Goal: Register for event/course

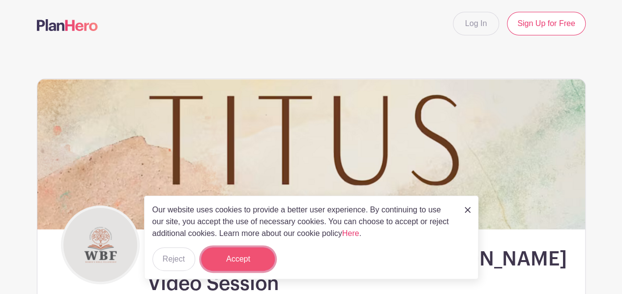
click at [245, 260] on button "Accept" at bounding box center [238, 259] width 74 height 24
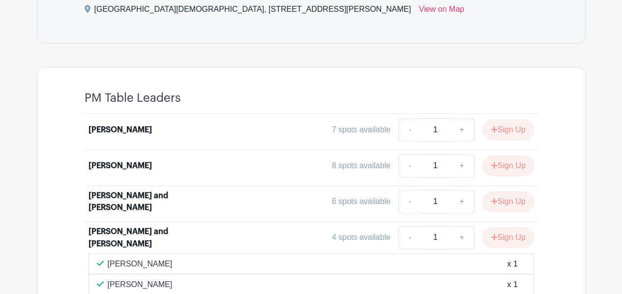
scroll to position [738, 0]
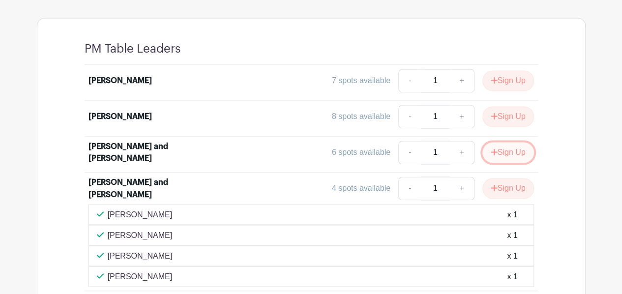
click at [506, 150] on button "Sign Up" at bounding box center [508, 152] width 52 height 21
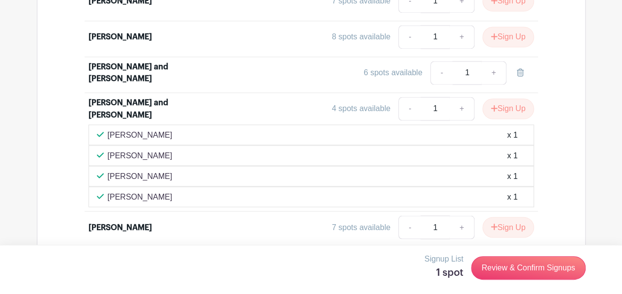
scroll to position [802, 0]
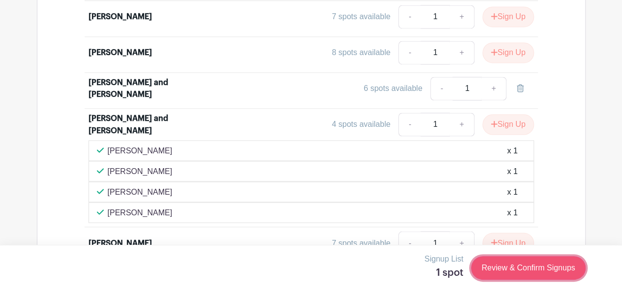
click at [527, 266] on link "Review & Confirm Signups" at bounding box center [528, 268] width 114 height 24
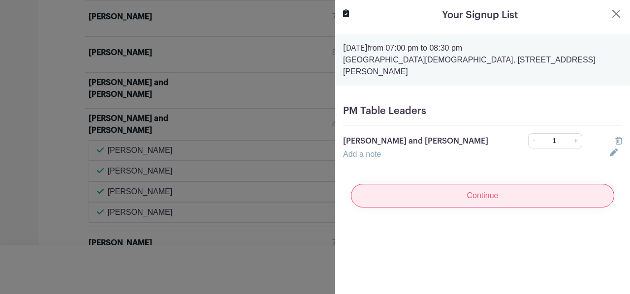
click at [477, 187] on input "Continue" at bounding box center [482, 196] width 263 height 24
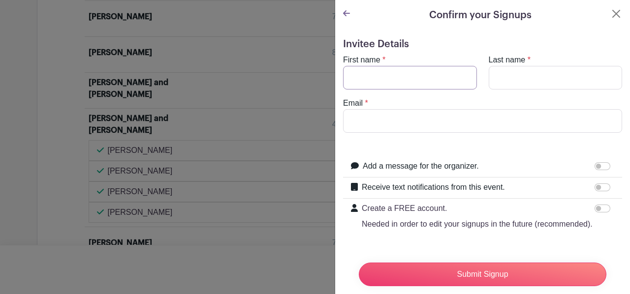
click at [374, 79] on input "First name" at bounding box center [410, 78] width 134 height 24
type input "[PERSON_NAME]"
type input "Rainwater"
type input "b"
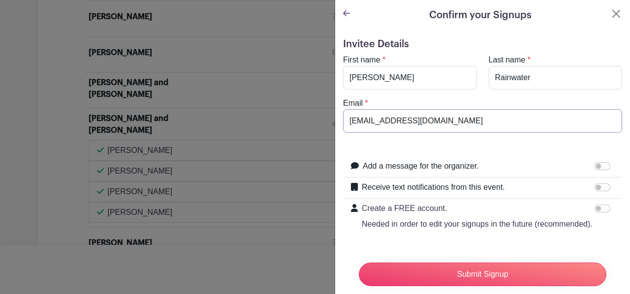
type input "[EMAIL_ADDRESS][DOMAIN_NAME]"
click at [594, 186] on input "Receive text notifications from this event." at bounding box center [602, 187] width 16 height 8
checkbox input "true"
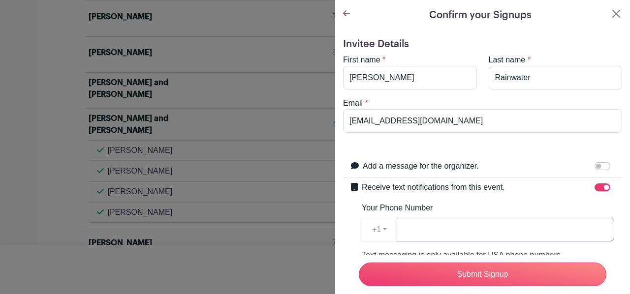
click at [428, 228] on input "Your Phone Number" at bounding box center [504, 230] width 217 height 24
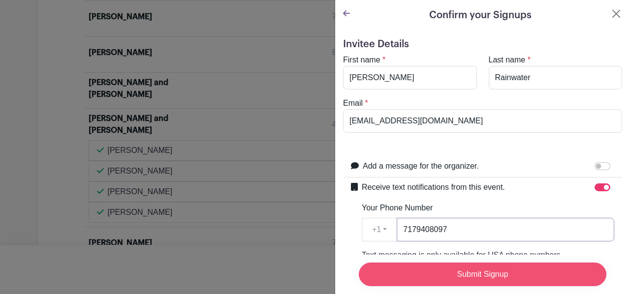
type input "7179408097"
click at [471, 264] on input "Submit Signup" at bounding box center [482, 275] width 247 height 24
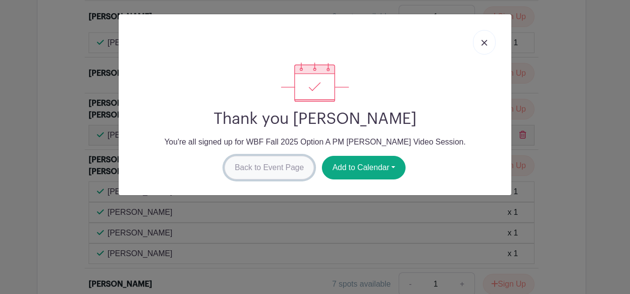
click at [274, 168] on link "Back to Event Page" at bounding box center [269, 168] width 90 height 24
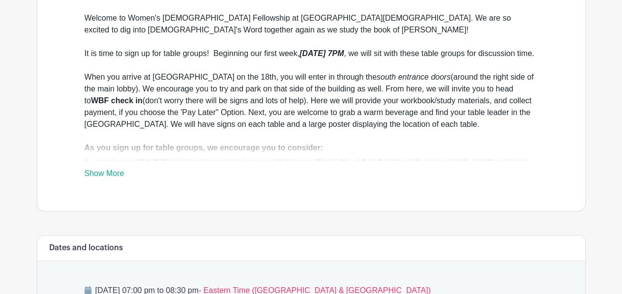
scroll to position [301, 0]
